Goal: Information Seeking & Learning: Learn about a topic

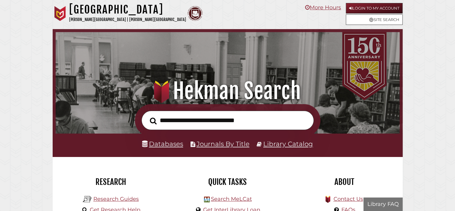
scroll to position [114, 341]
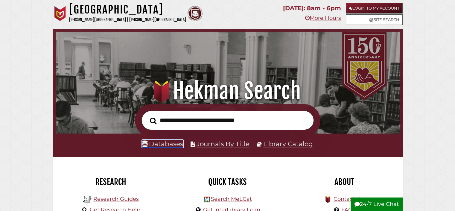
click at [176, 144] on link "Databases" at bounding box center [162, 144] width 41 height 8
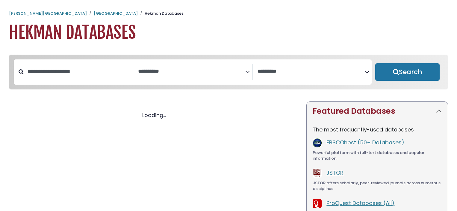
select select "Database Subject Filter"
select select "Database Vendors Filter"
select select "Database Subject Filter"
select select "Database Vendors Filter"
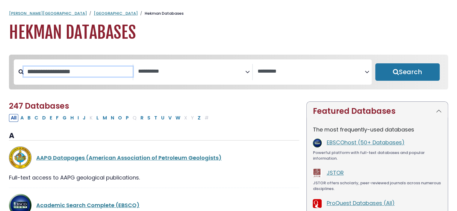
click at [60, 69] on input "Search database by title or keyword" at bounding box center [78, 71] width 109 height 10
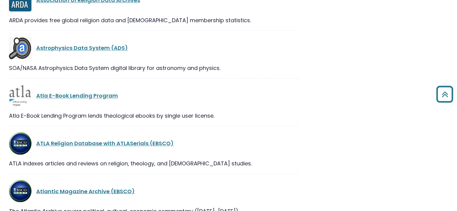
scroll to position [1617, 0]
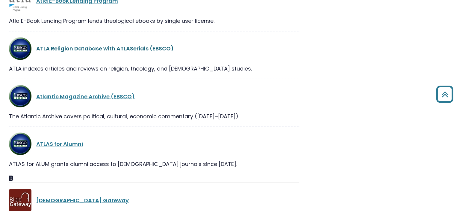
click at [156, 46] on link "ATLA Religion Database with ATLASerials (EBSCO)" at bounding box center [104, 48] width 137 height 7
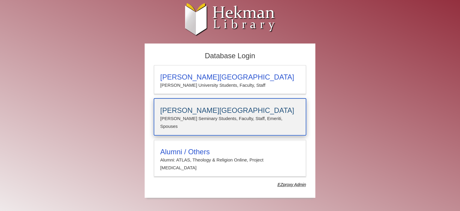
click at [222, 114] on p "Calvin Seminary Students, Faculty, Staff, Emeriti, Spouses" at bounding box center [230, 122] width 140 height 16
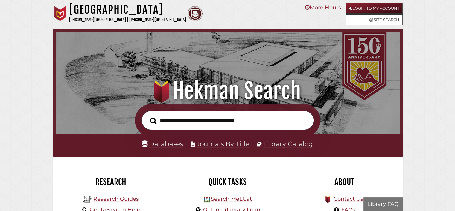
scroll to position [114, 341]
click at [226, 124] on input "text" at bounding box center [228, 119] width 172 height 19
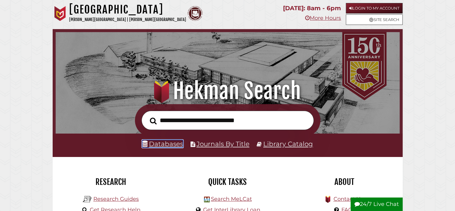
click at [156, 147] on link "Databases" at bounding box center [162, 144] width 41 height 8
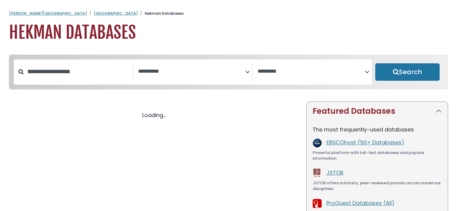
select select "Database Subject Filter"
select select "Database Vendors Filter"
click at [93, 74] on input "Search database by title or keyword" at bounding box center [78, 71] width 109 height 10
select select "Database Subject Filter"
select select "Database Vendors Filter"
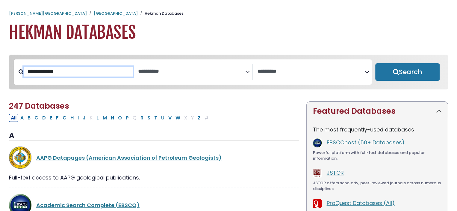
type input "**********"
click at [96, 72] on input "**********" at bounding box center [78, 71] width 109 height 10
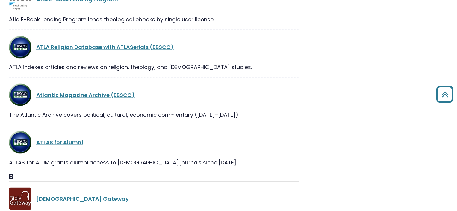
scroll to position [1617, 0]
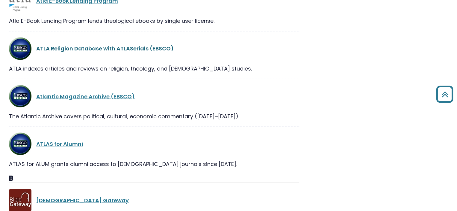
click at [124, 47] on link "ATLA Religion Database with ATLASerials (EBSCO)" at bounding box center [104, 48] width 137 height 7
